Goal: Contribute content: Contribute content

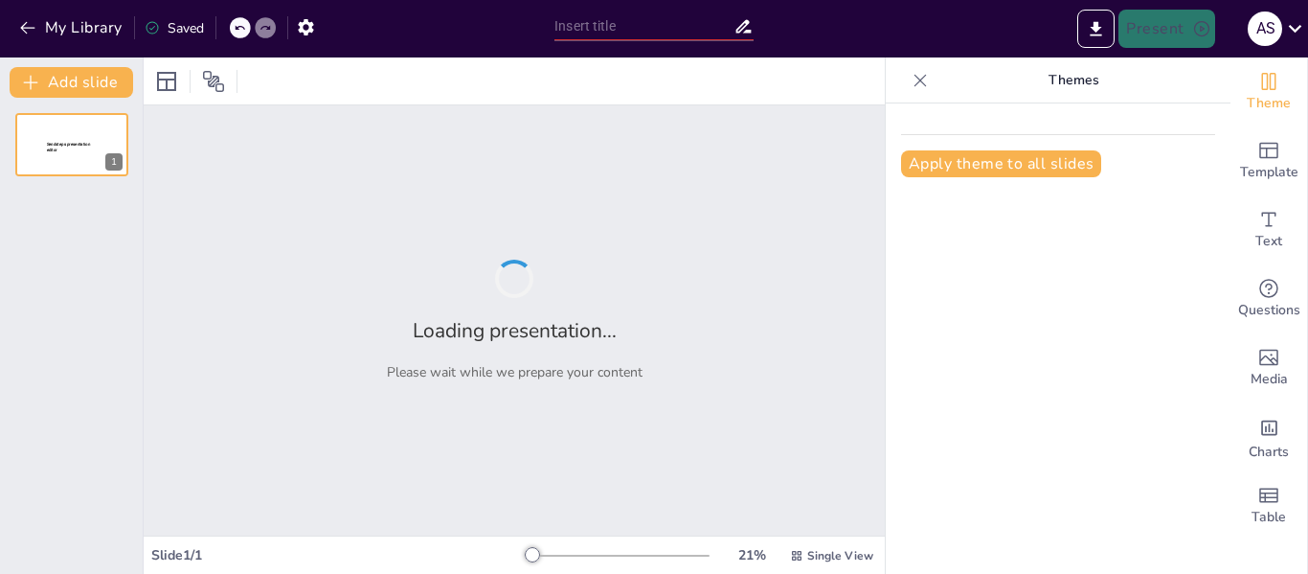
type input "New Sendsteps"
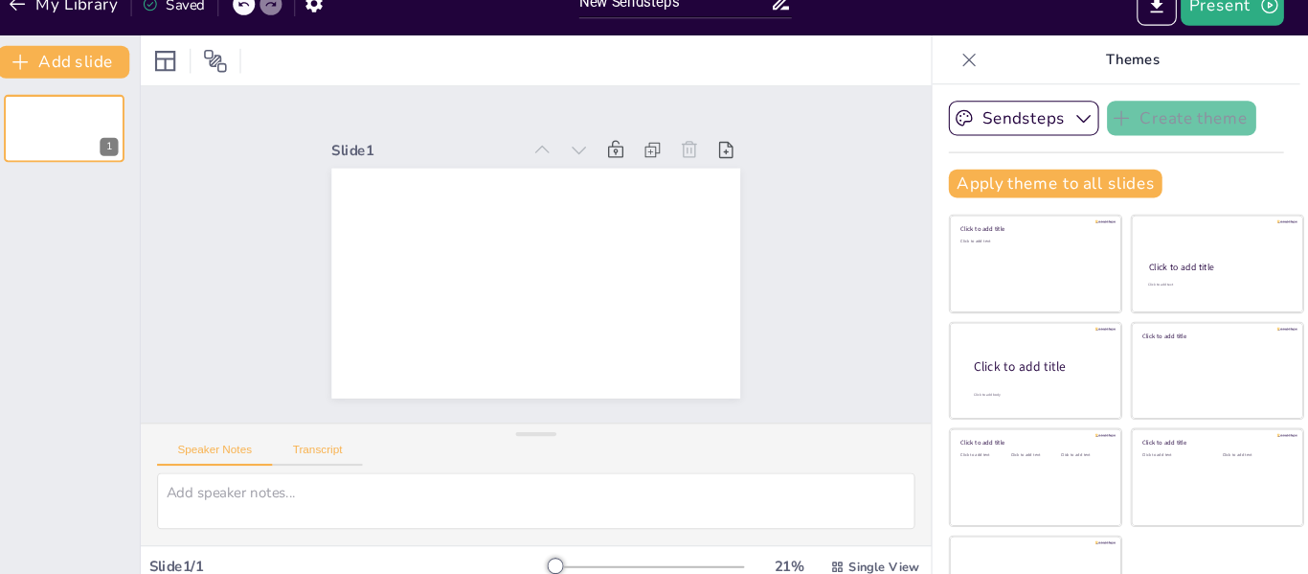
click at [341, 445] on button "Transcript" at bounding box center [309, 449] width 85 height 21
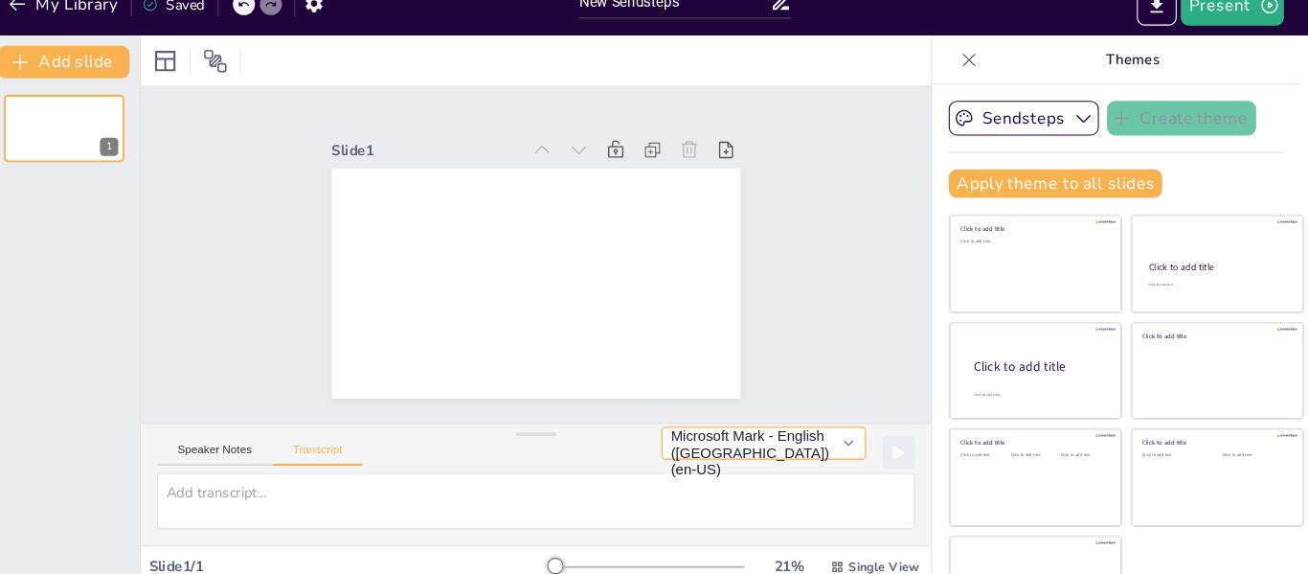
click at [775, 445] on button "Microsoft Mark - English ([GEOGRAPHIC_DATA]) (en-US)" at bounding box center [727, 439] width 191 height 31
click at [845, 485] on div at bounding box center [514, 501] width 741 height 68
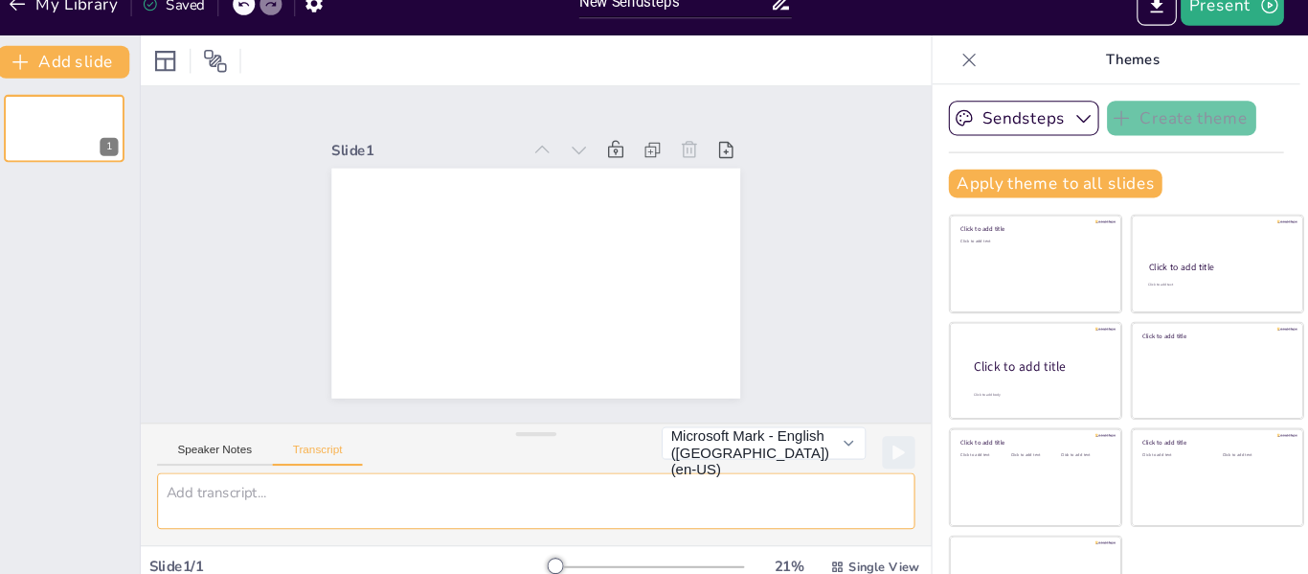
click at [537, 484] on textarea at bounding box center [514, 493] width 710 height 53
click at [316, 437] on div "Speaker Notes Transcript" at bounding box center [255, 448] width 192 height 25
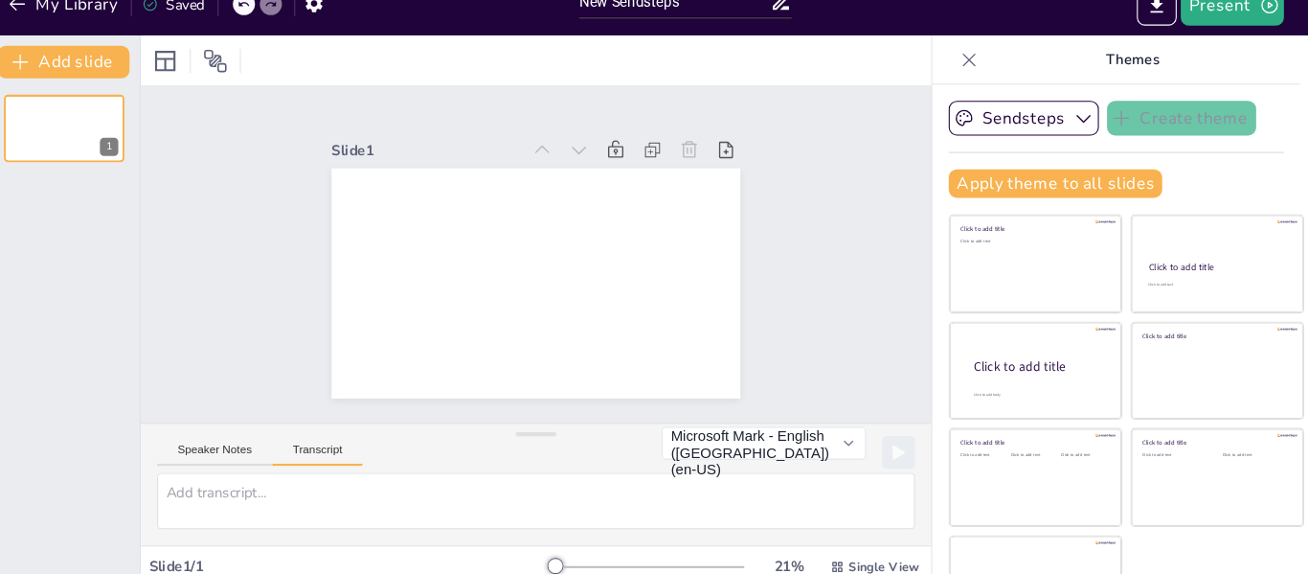
click at [312, 439] on button "Transcript" at bounding box center [309, 449] width 85 height 21
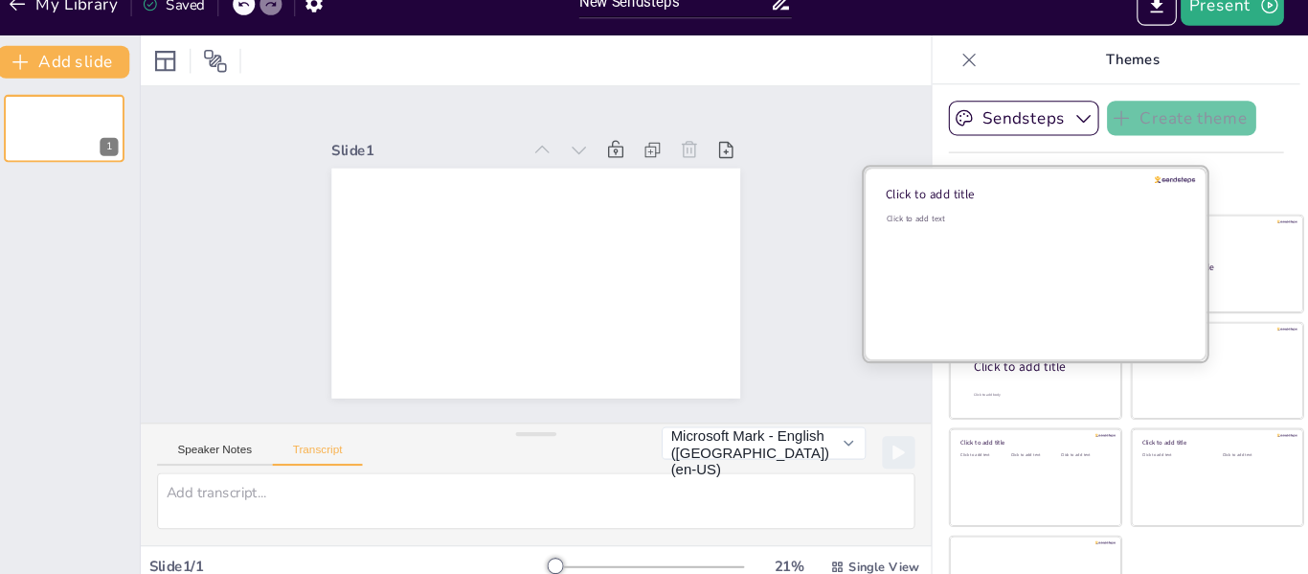
click at [976, 226] on div "Click to add text" at bounding box center [980, 229] width 274 height 11
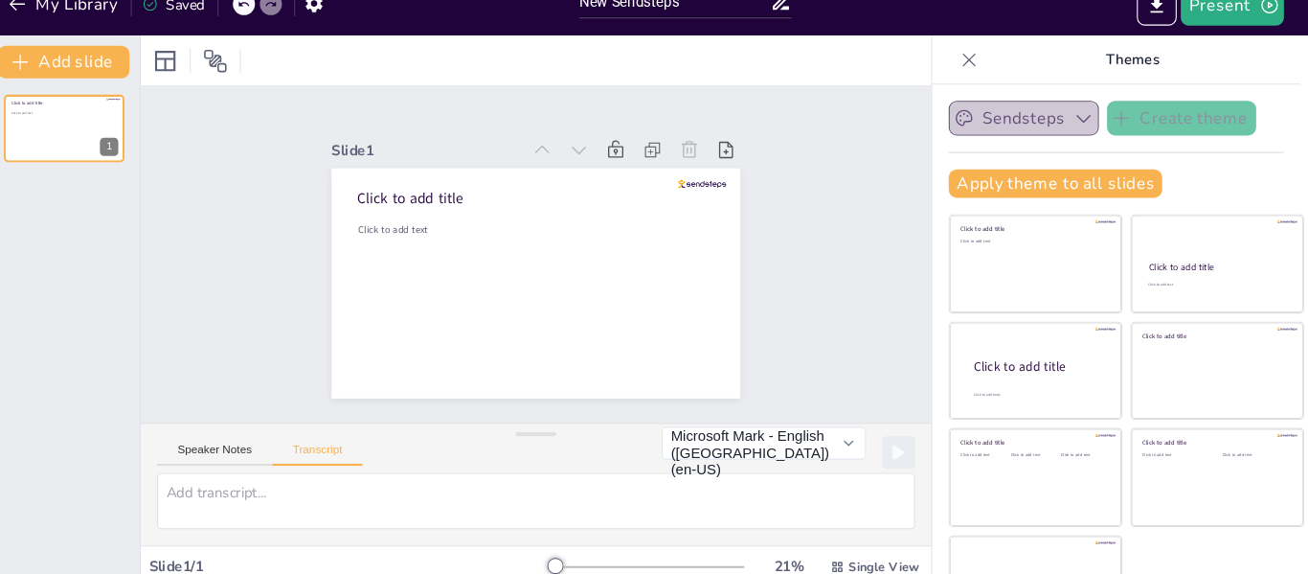
click at [1021, 137] on icon "button" at bounding box center [1027, 136] width 13 height 8
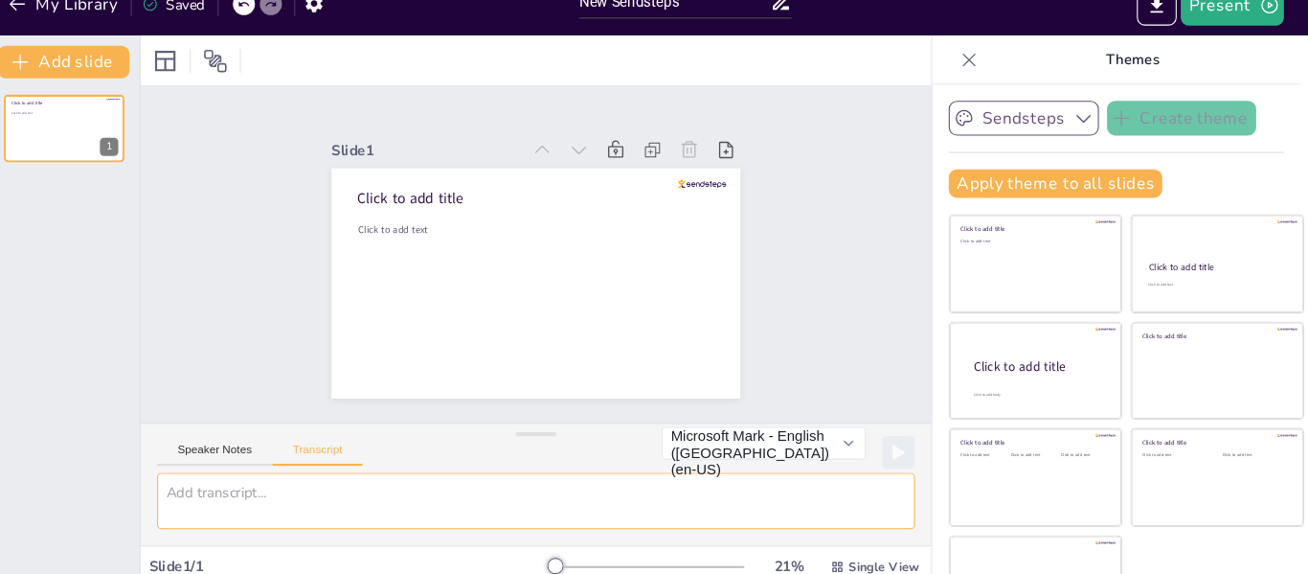
click at [236, 483] on textarea at bounding box center [514, 493] width 710 height 53
paste textarea ". Lo Ipsumdol si Ame co Adipis Elitseddoei temp Incidi Utlabor et do Magnaaliqu…"
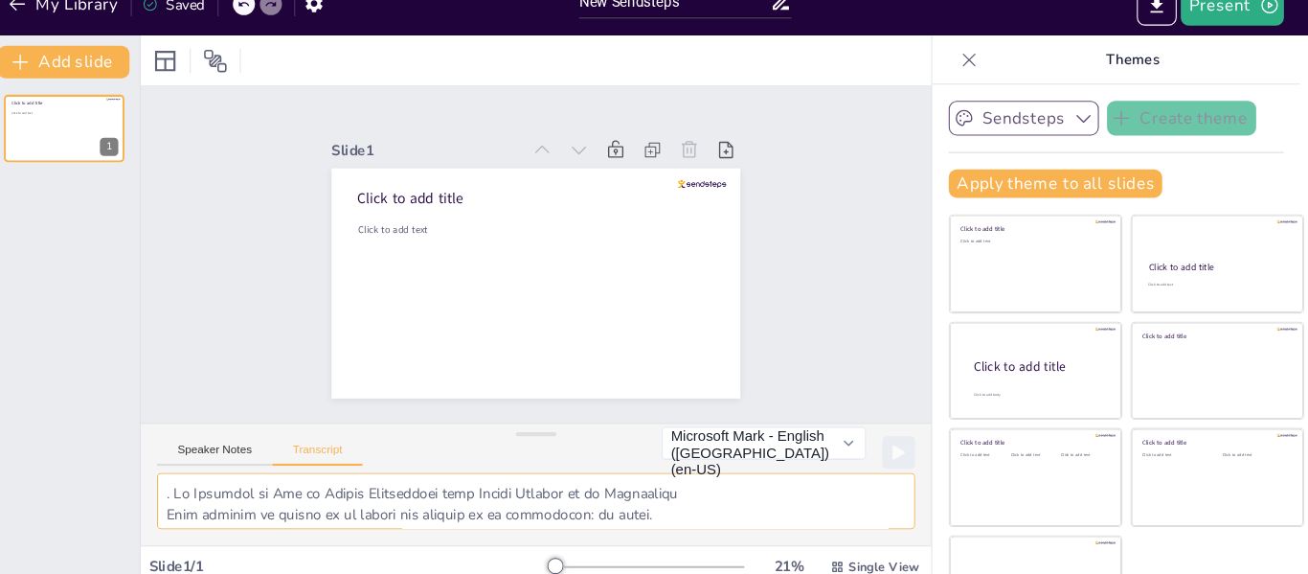
scroll to position [237, 0]
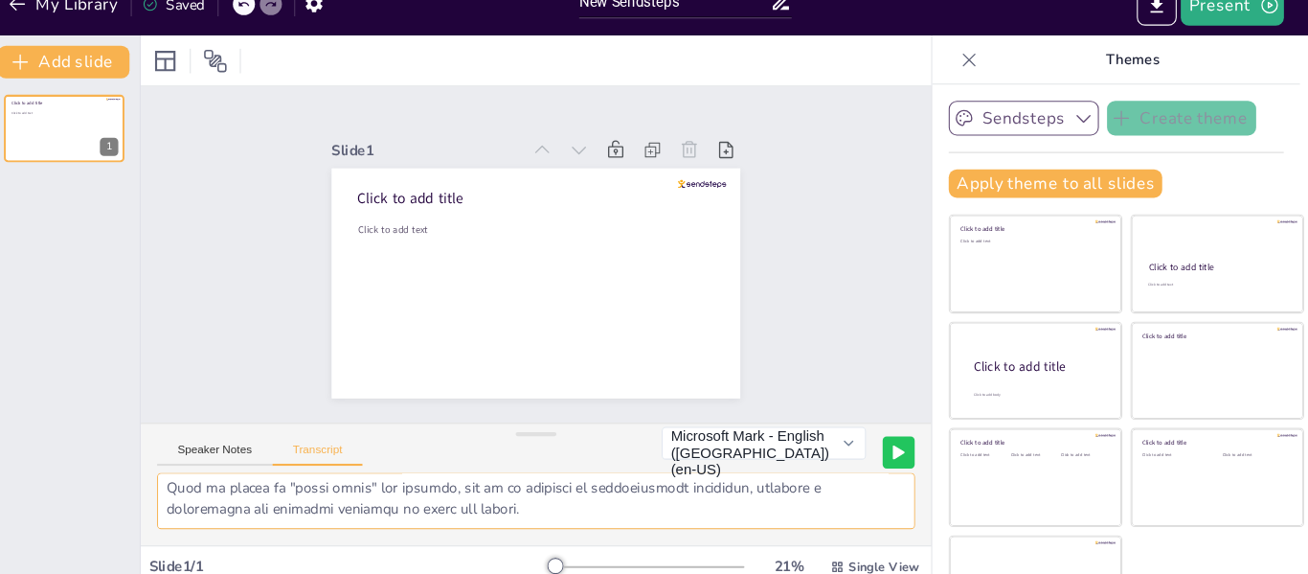
type textarea ". Lo Ipsumdol si Ame co Adipis Elitseddoei temp Incidi Utlabor et do Magnaaliqu…"
click at [839, 440] on button at bounding box center [854, 448] width 30 height 30
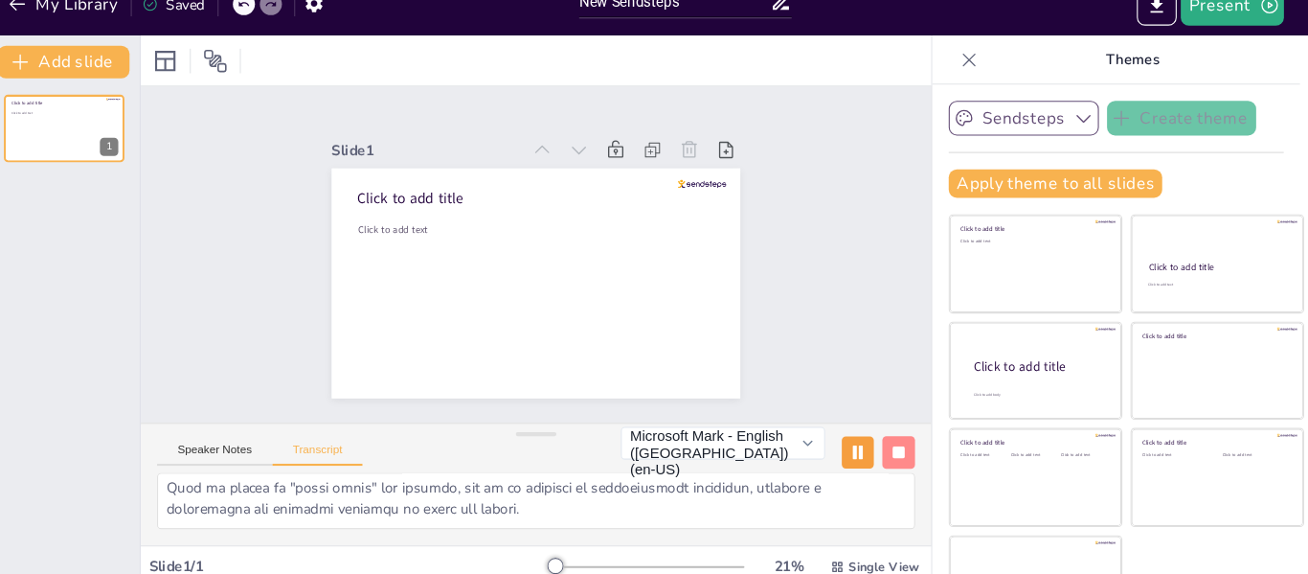
click at [810, 442] on icon at bounding box center [815, 447] width 11 height 13
click at [738, 445] on button "Microsoft Mark - English ([GEOGRAPHIC_DATA]) (en-US)" at bounding box center [689, 439] width 191 height 31
click at [232, 441] on button "Speaker Notes" at bounding box center [213, 449] width 108 height 21
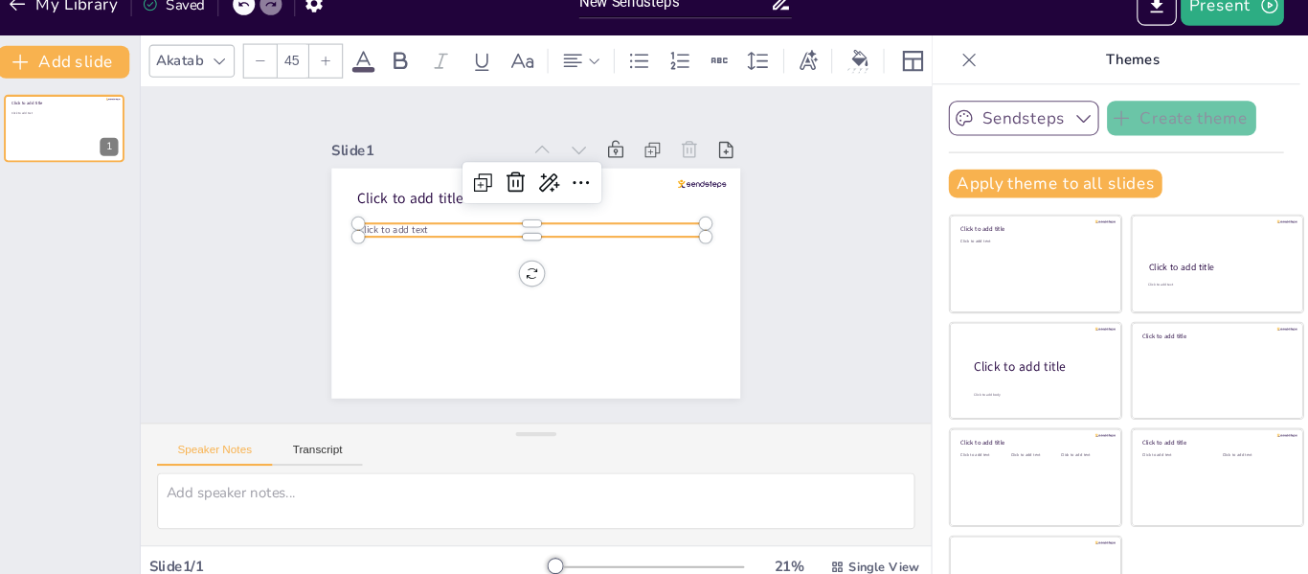
click at [387, 225] on span "Click to add text" at bounding box center [387, 212] width 66 height 26
click at [1018, 135] on icon "button" at bounding box center [1027, 134] width 19 height 19
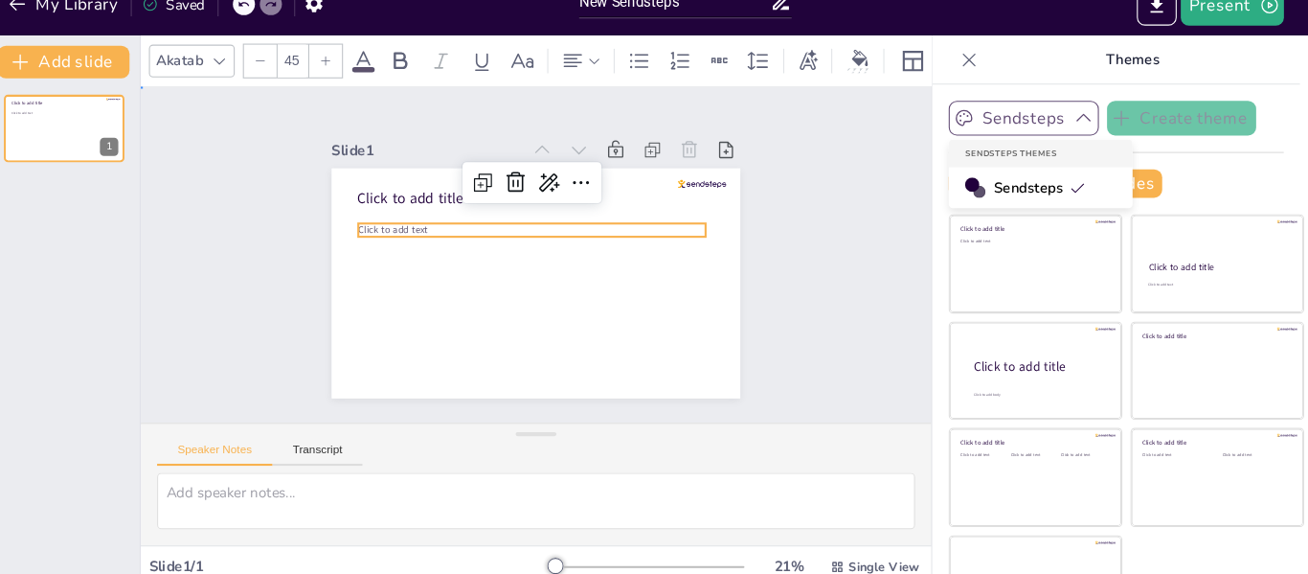
click at [776, 266] on div "Slide 1 Click to add title Click to add text" at bounding box center [514, 262] width 802 height 529
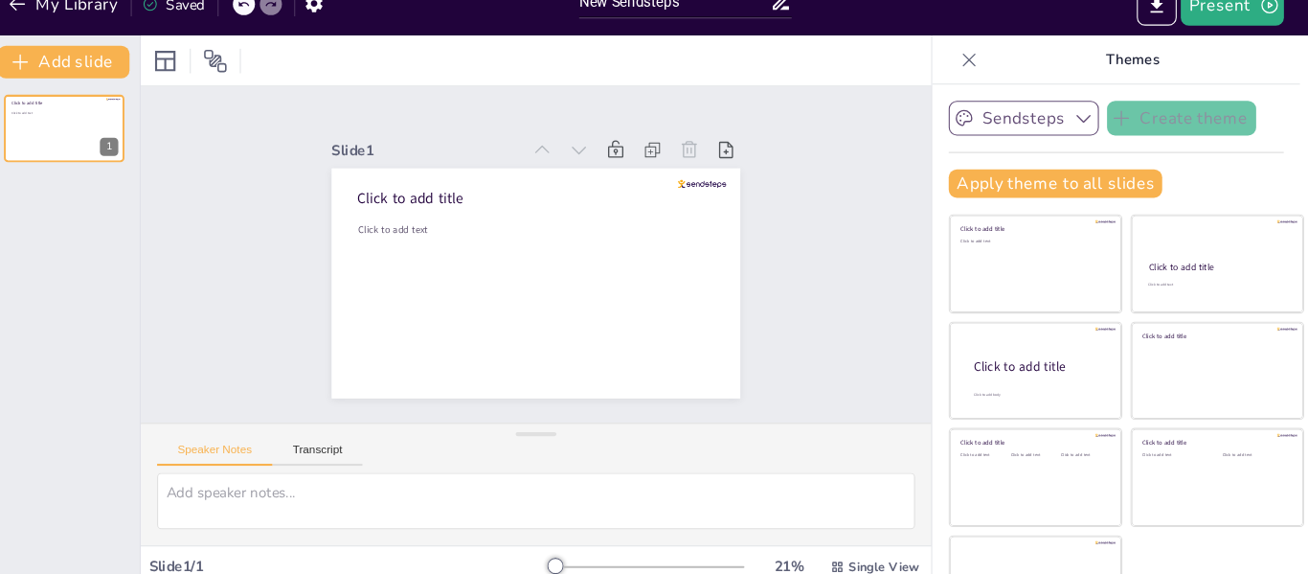
click at [1029, 79] on p "Themes" at bounding box center [1073, 80] width 276 height 46
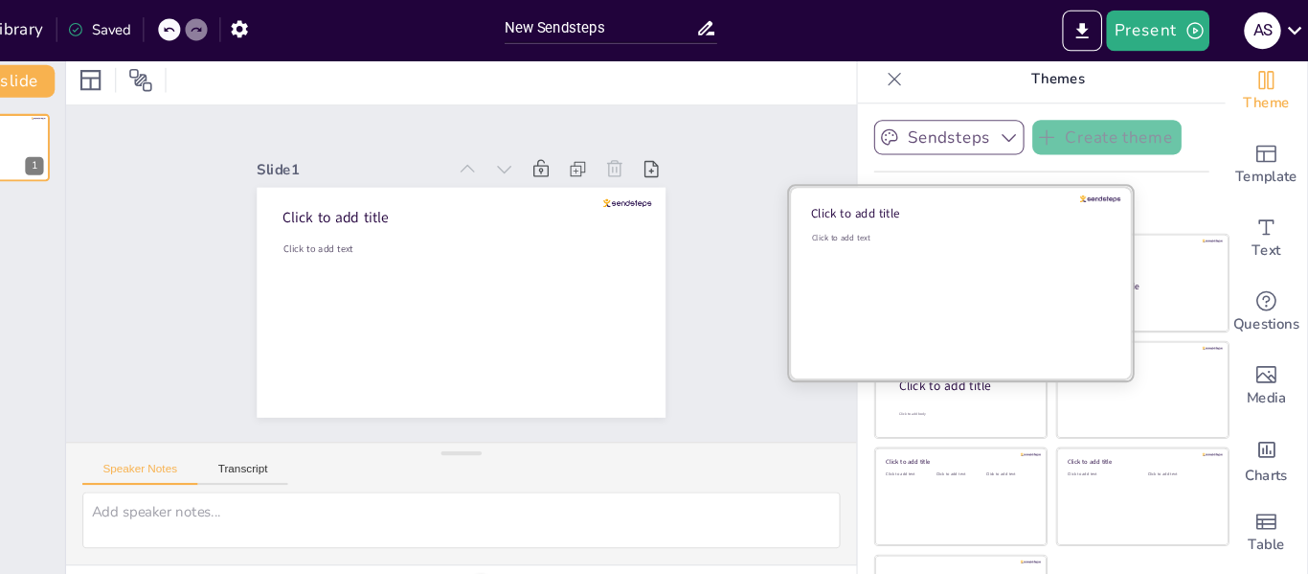
scroll to position [8, 0]
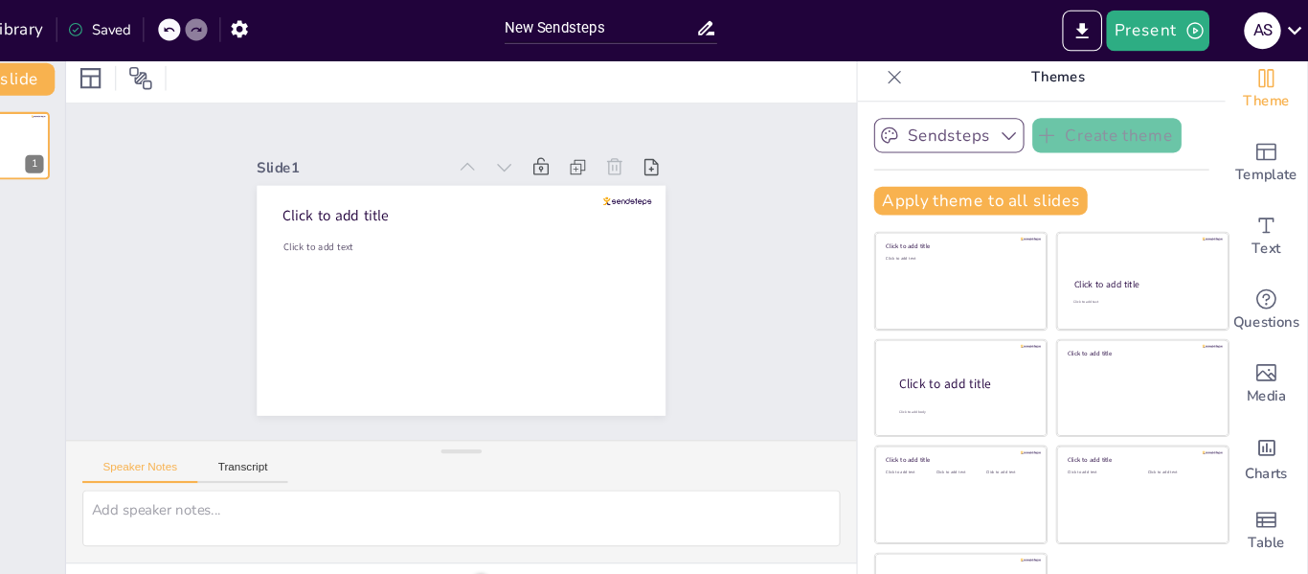
click at [1045, 71] on p "Themes" at bounding box center [1073, 73] width 276 height 46
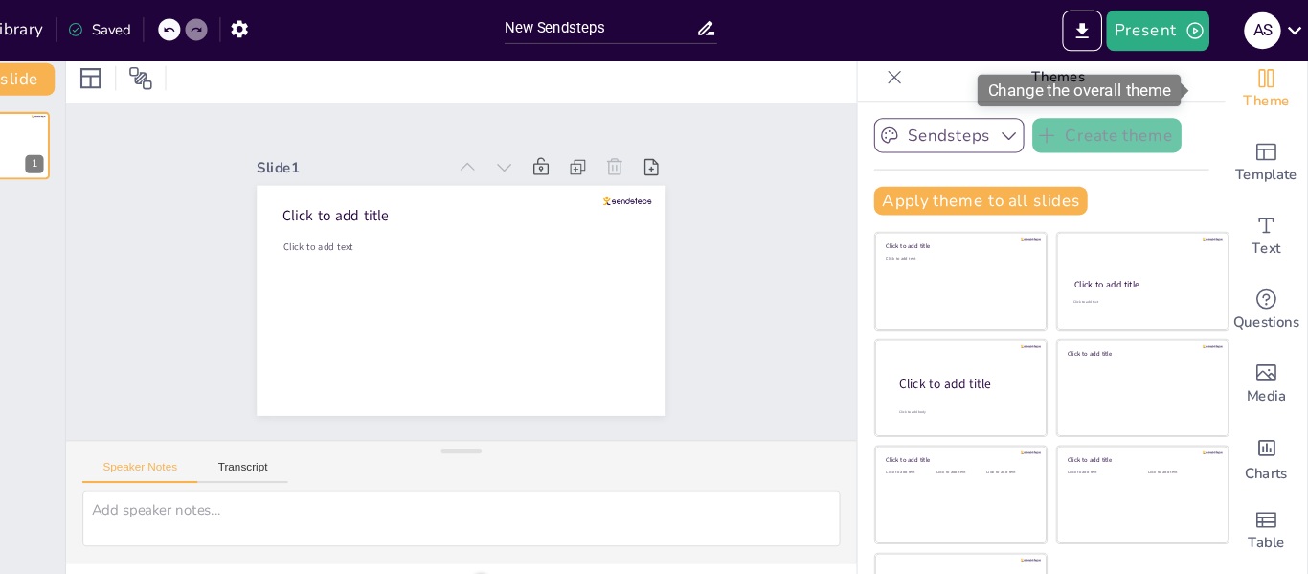
click at [1247, 92] on span "Theme" at bounding box center [1269, 95] width 44 height 21
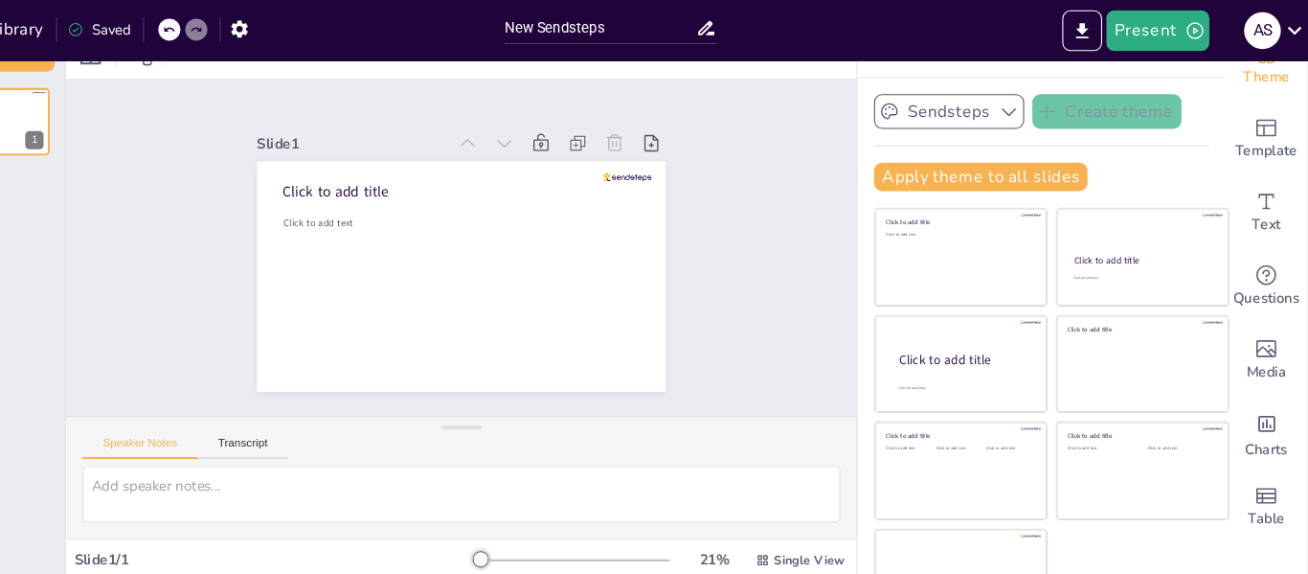
scroll to position [44, 0]
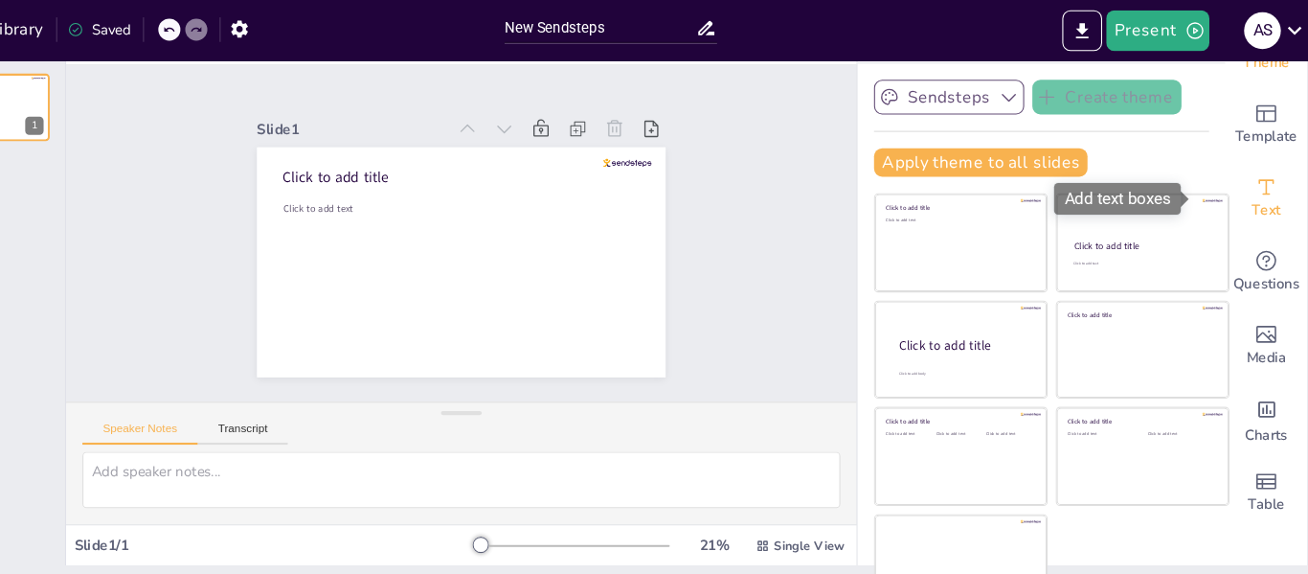
click at [1255, 192] on span "Text" at bounding box center [1268, 197] width 27 height 21
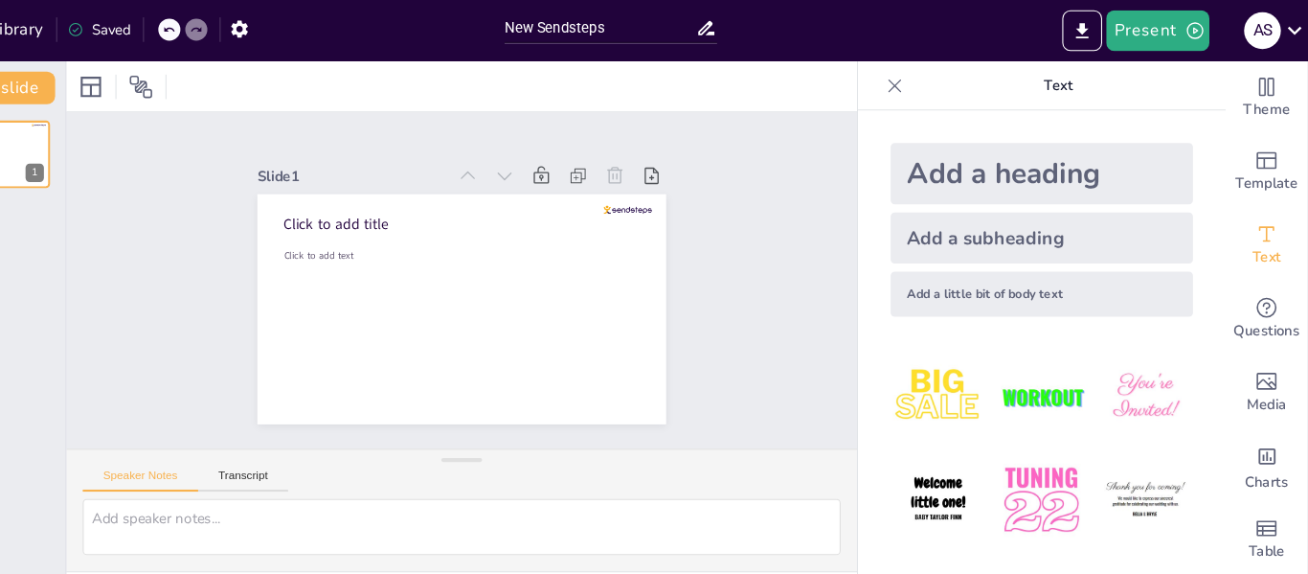
click at [920, 380] on img at bounding box center [960, 371] width 89 height 89
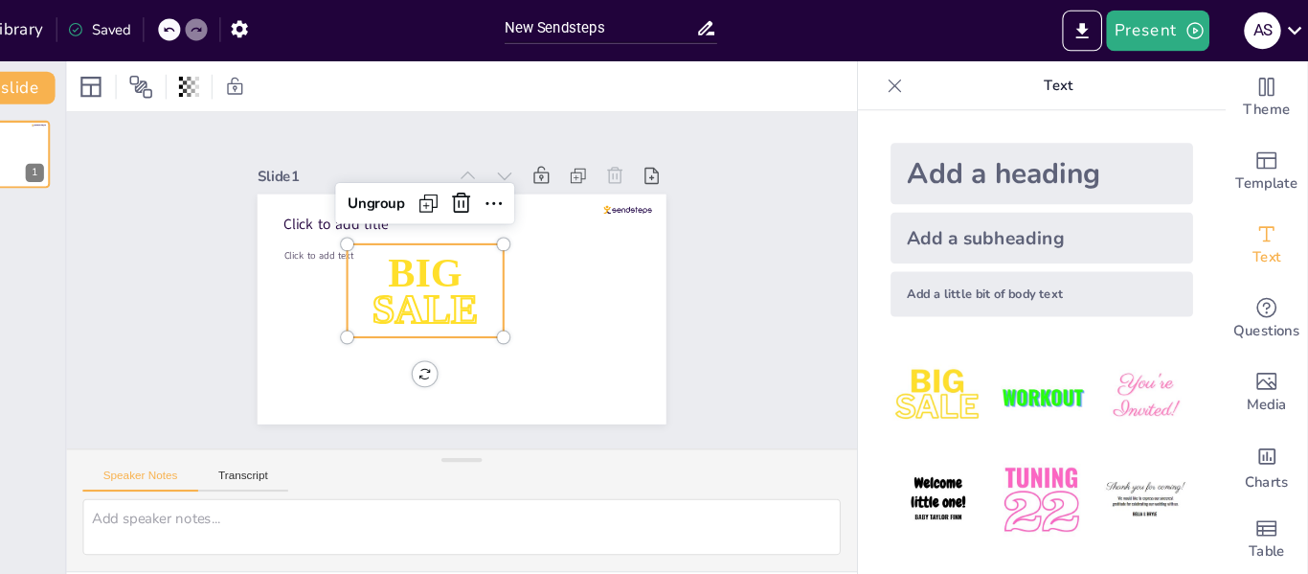
click at [1018, 321] on div at bounding box center [1058, 469] width 314 height 314
click at [551, 229] on div at bounding box center [560, 238] width 18 height 18
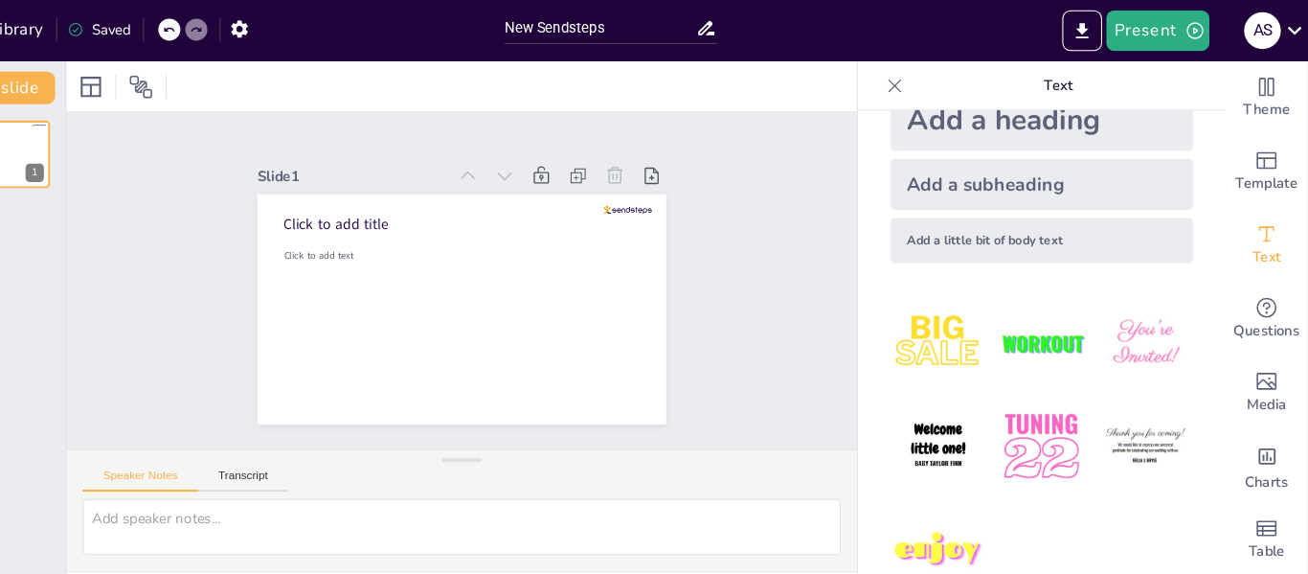
scroll to position [58, 0]
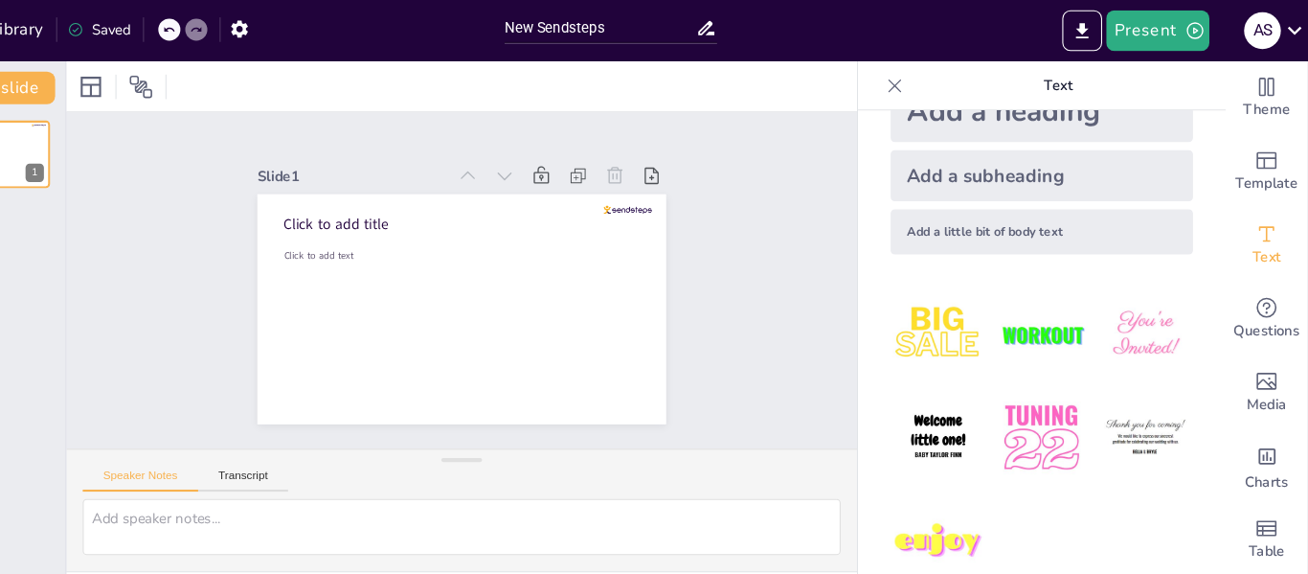
click at [1058, 73] on p "Text" at bounding box center [1073, 80] width 276 height 46
click at [1028, 122] on div "Add a heading" at bounding box center [1057, 104] width 283 height 57
